Goal: Task Accomplishment & Management: Use online tool/utility

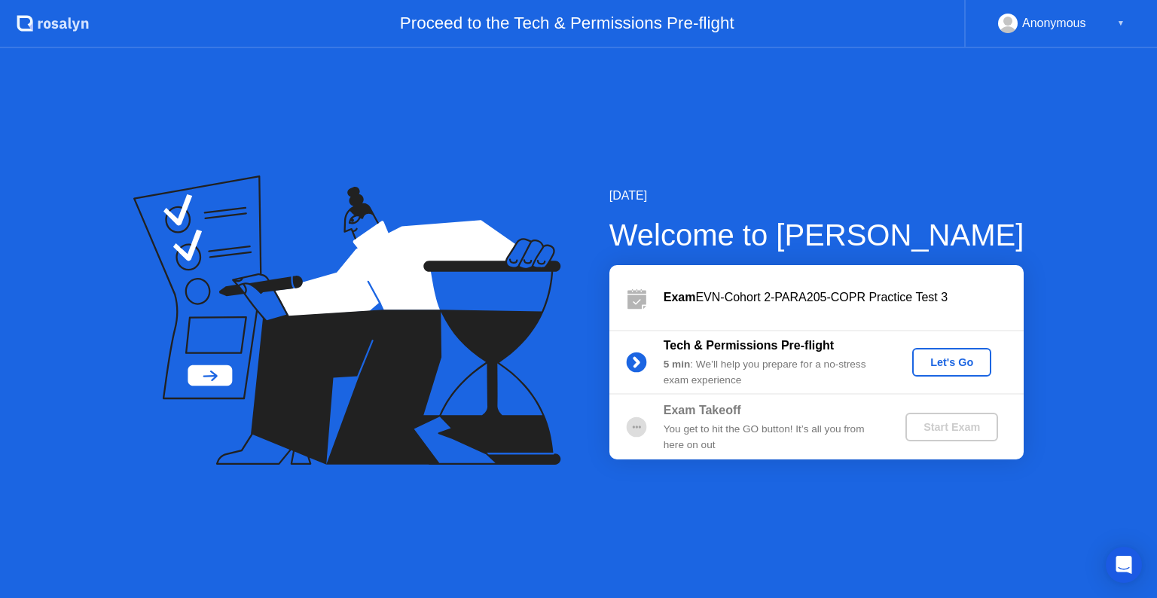
click at [959, 353] on button "Let's Go" at bounding box center [952, 362] width 79 height 29
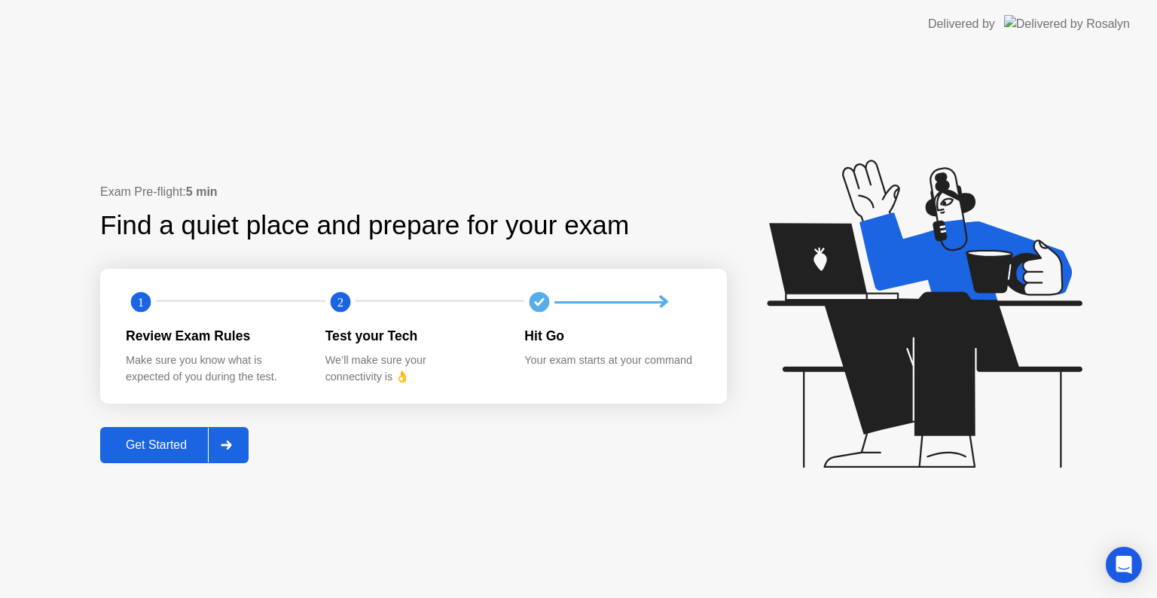
click at [153, 439] on div "Get Started" at bounding box center [156, 446] width 103 height 14
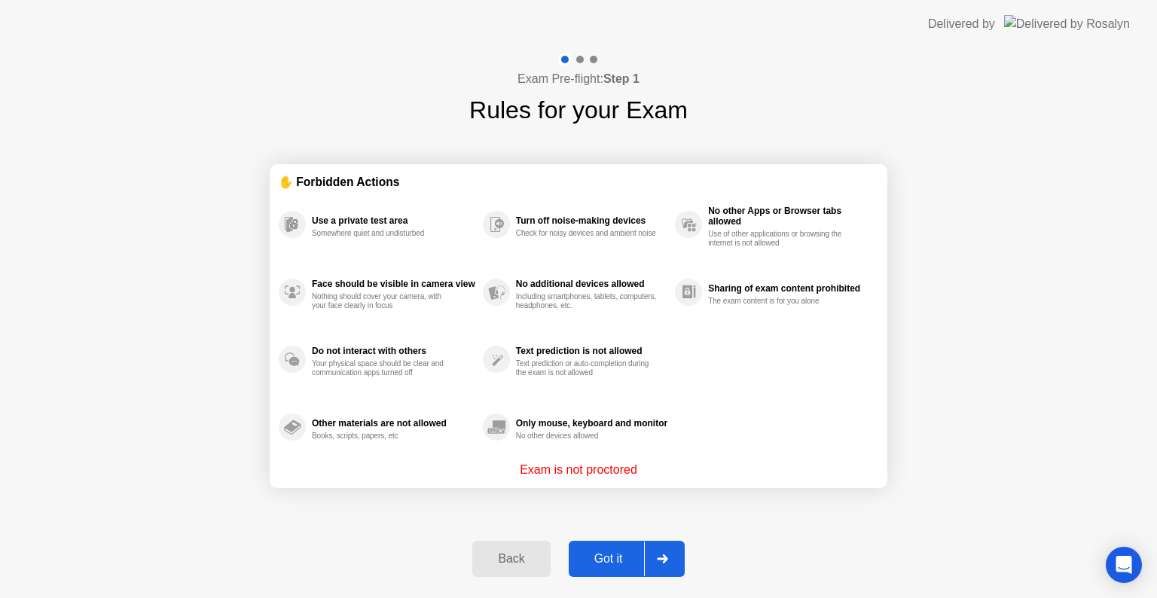
click at [638, 576] on button "Got it" at bounding box center [627, 559] width 116 height 36
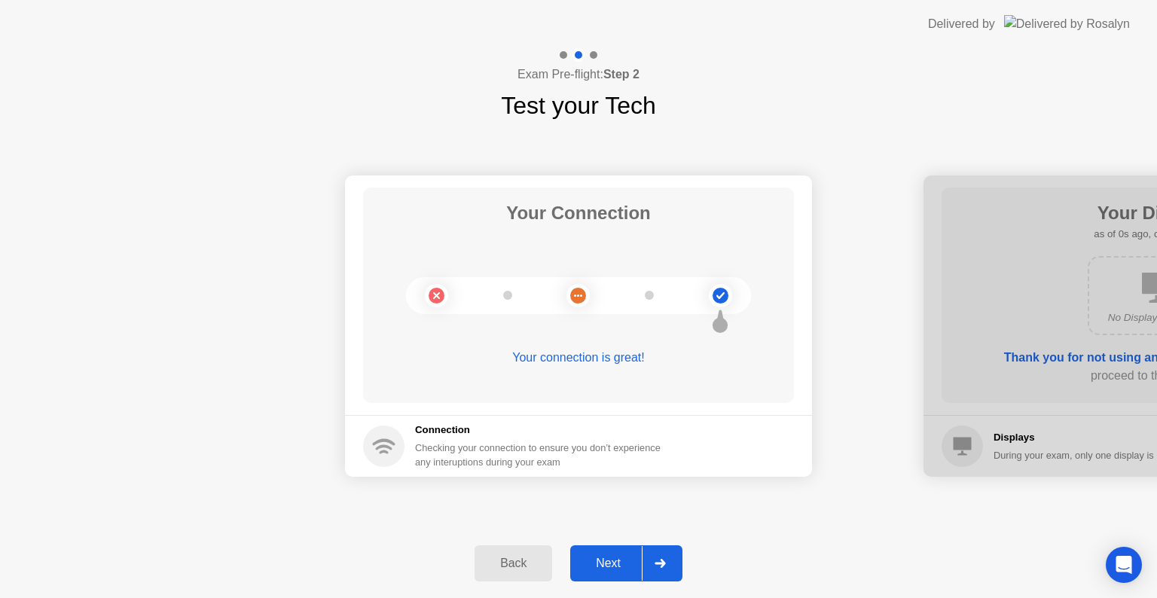
click at [629, 559] on div "Next" at bounding box center [608, 564] width 67 height 14
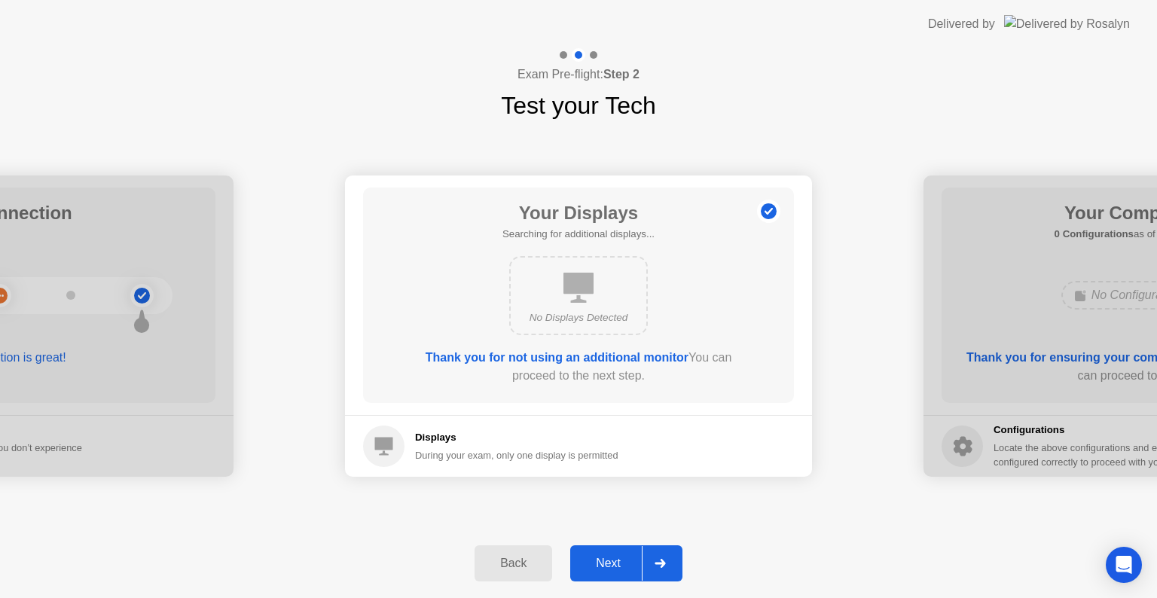
click at [629, 559] on div "Next" at bounding box center [608, 564] width 67 height 14
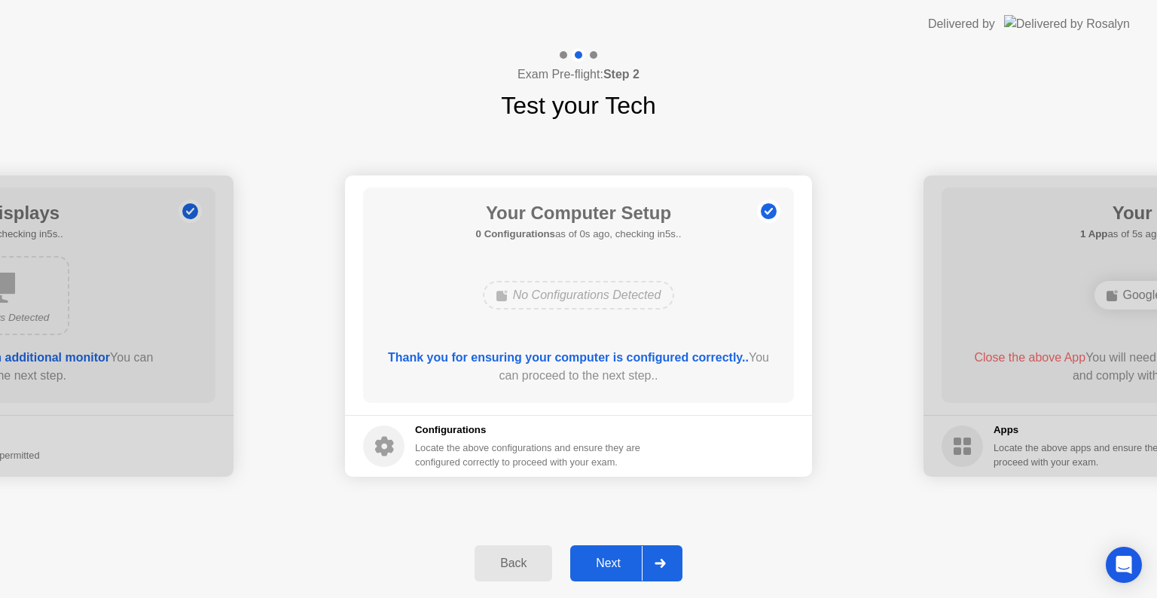
click at [601, 557] on div "Next" at bounding box center [608, 564] width 67 height 14
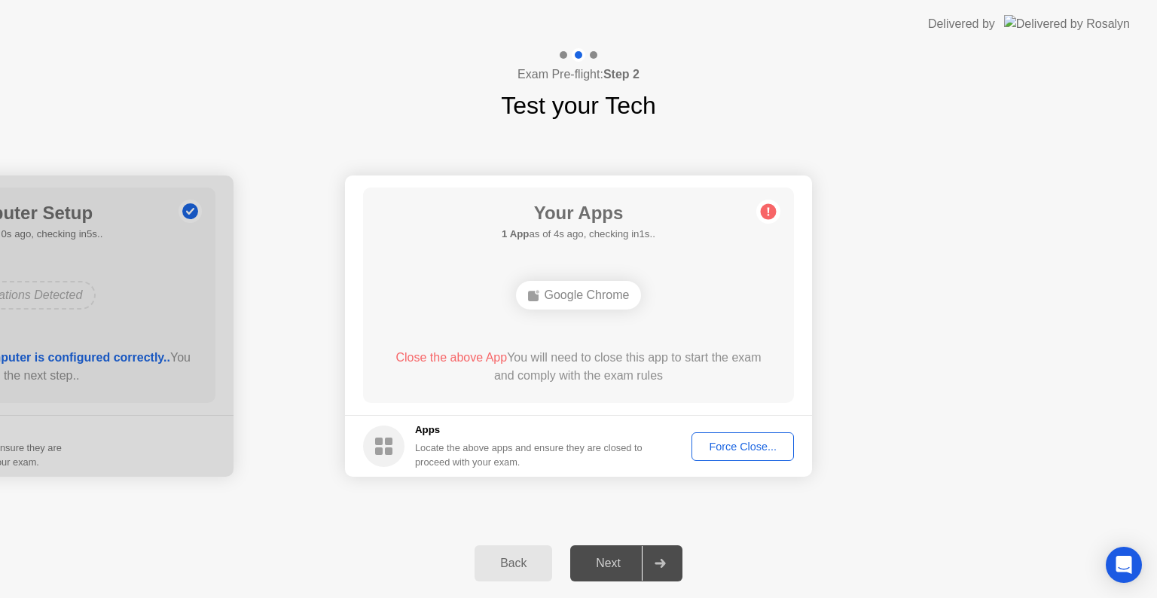
click at [604, 564] on div "Next" at bounding box center [608, 564] width 67 height 14
click at [725, 451] on div "Force Close..." at bounding box center [743, 447] width 92 height 12
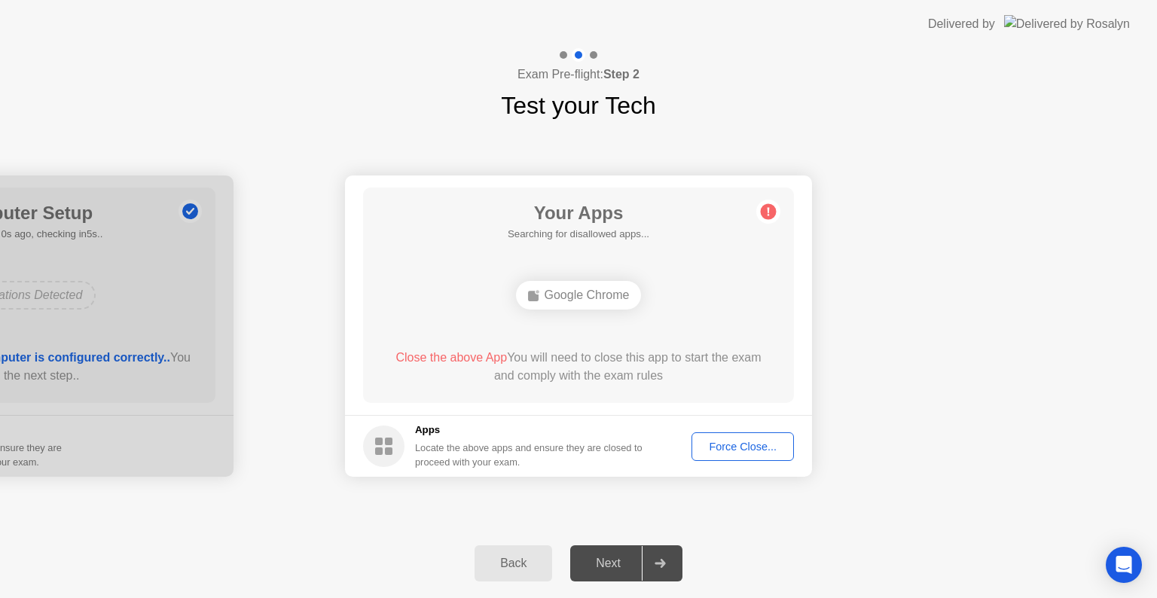
click at [603, 558] on div "Next" at bounding box center [608, 564] width 67 height 14
click at [716, 449] on div "Force Close..." at bounding box center [743, 447] width 92 height 12
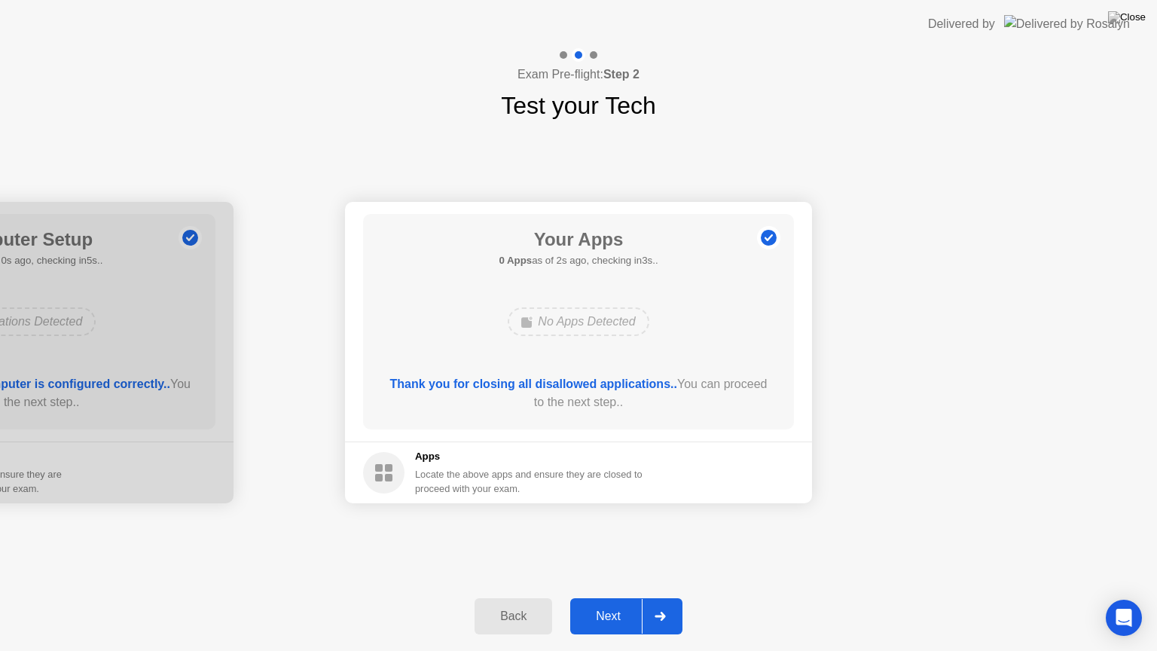
click at [619, 598] on div "Next" at bounding box center [608, 617] width 67 height 14
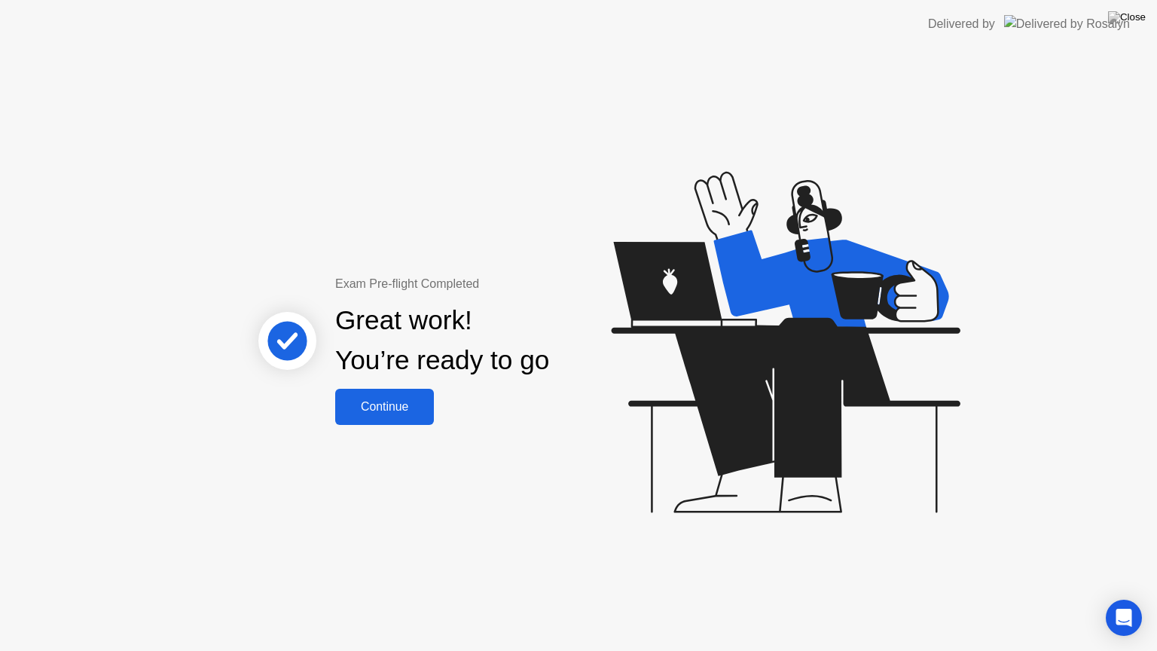
click at [387, 411] on div "Continue" at bounding box center [385, 407] width 90 height 14
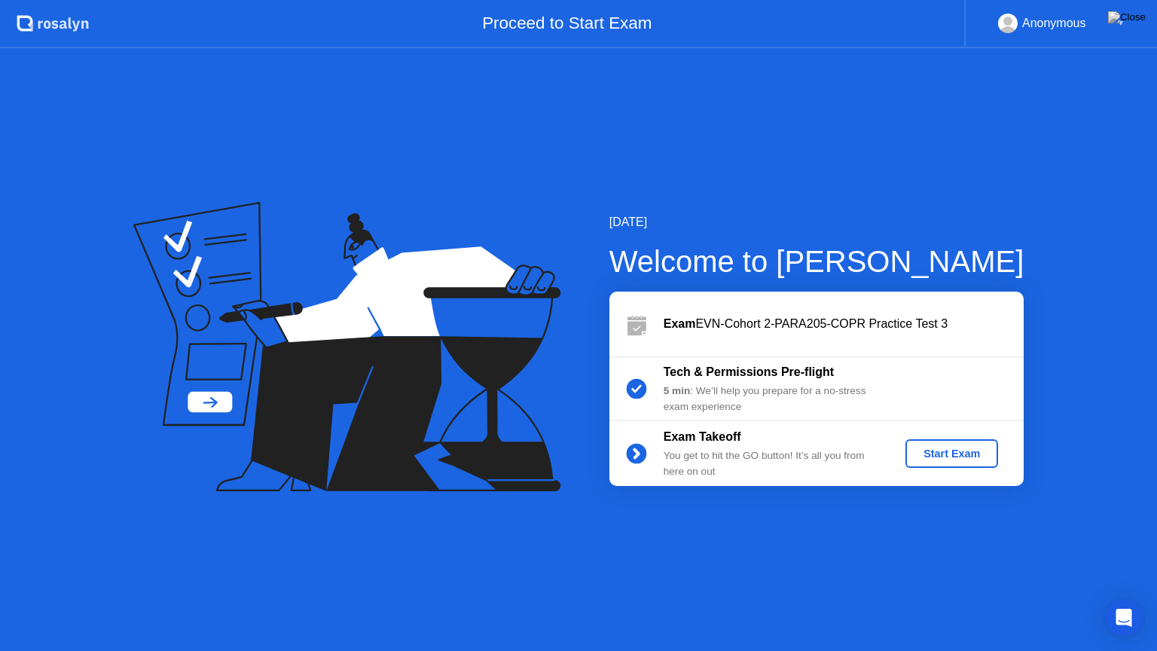
click at [937, 451] on div "Start Exam" at bounding box center [952, 454] width 81 height 12
